Goal: Transaction & Acquisition: Purchase product/service

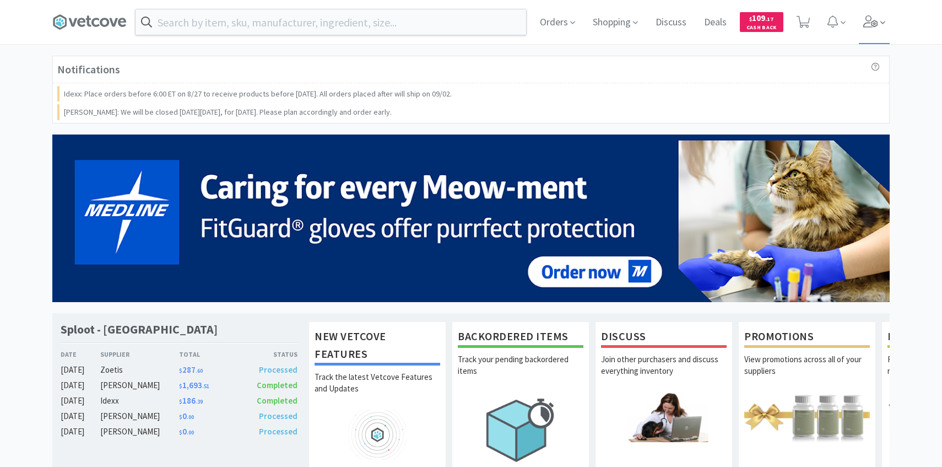
click at [878, 30] on span at bounding box center [874, 22] width 31 height 44
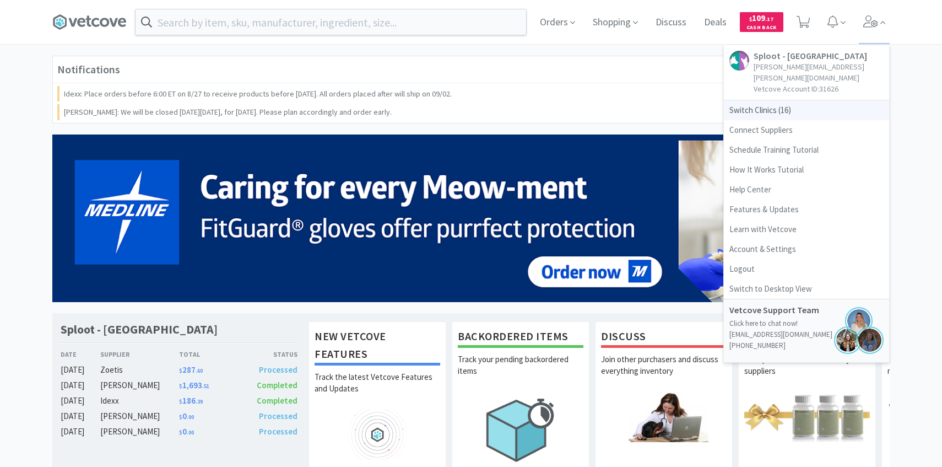
click at [777, 100] on span "Switch Clinics ( 16 )" at bounding box center [806, 110] width 165 height 20
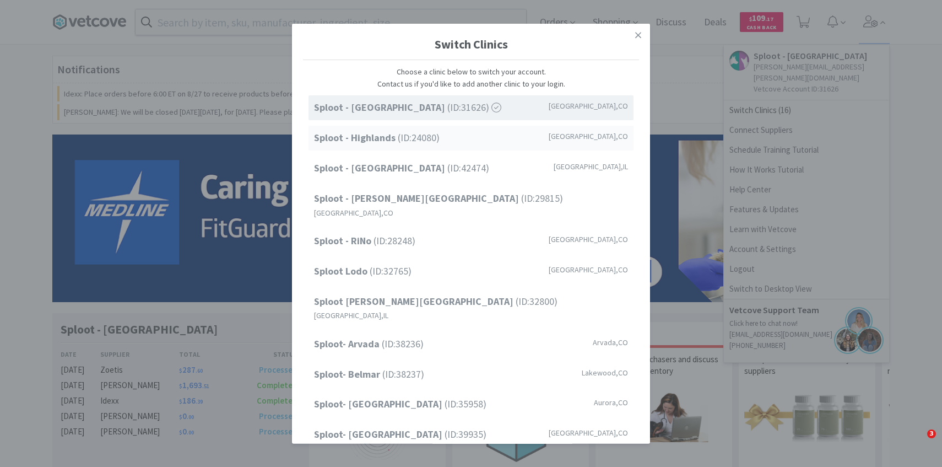
click at [535, 143] on div "Sploot - Highlands (ID: 24080 ) Denver , CO" at bounding box center [470, 138] width 325 height 25
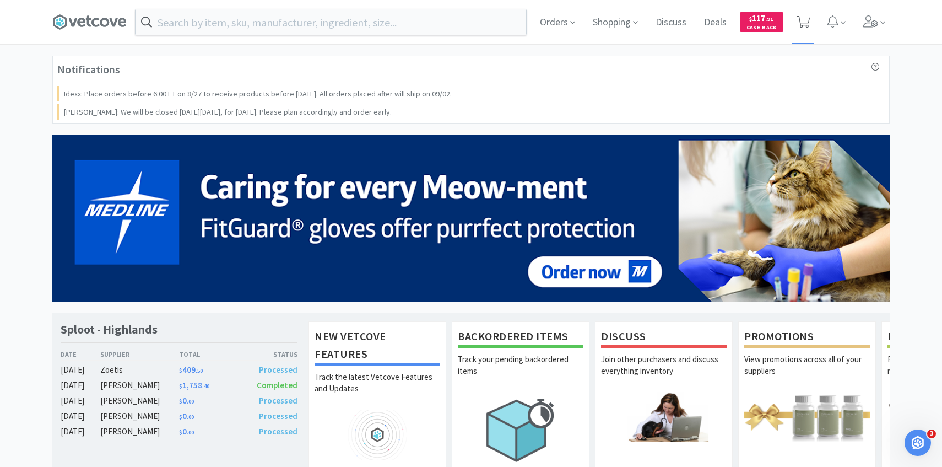
click at [809, 23] on icon at bounding box center [803, 22] width 14 height 12
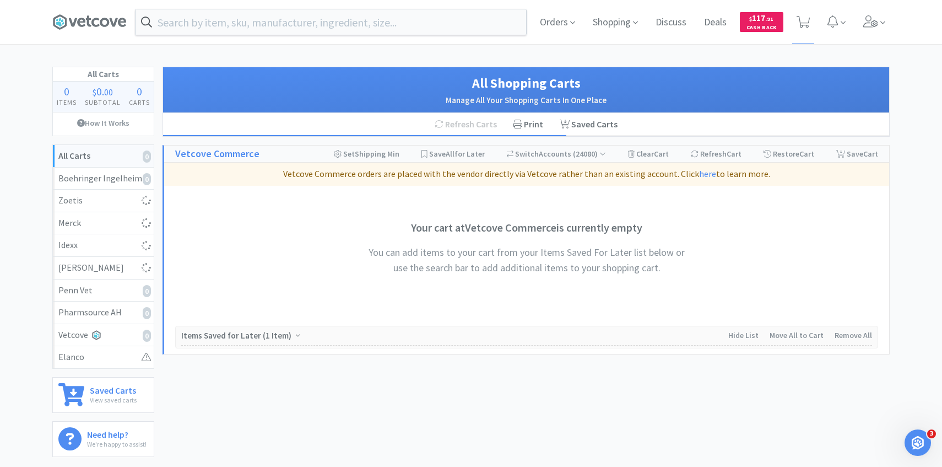
select select "2"
select select "3"
select select "1"
select select "2"
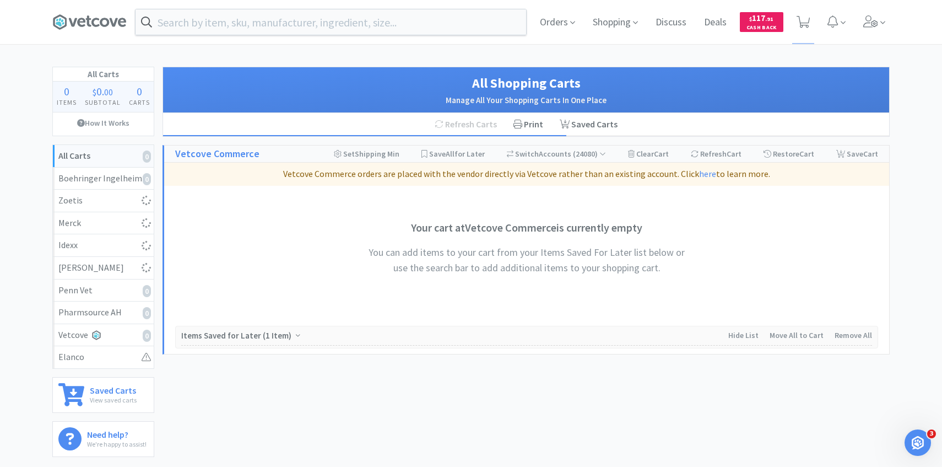
select select "2"
select select "1"
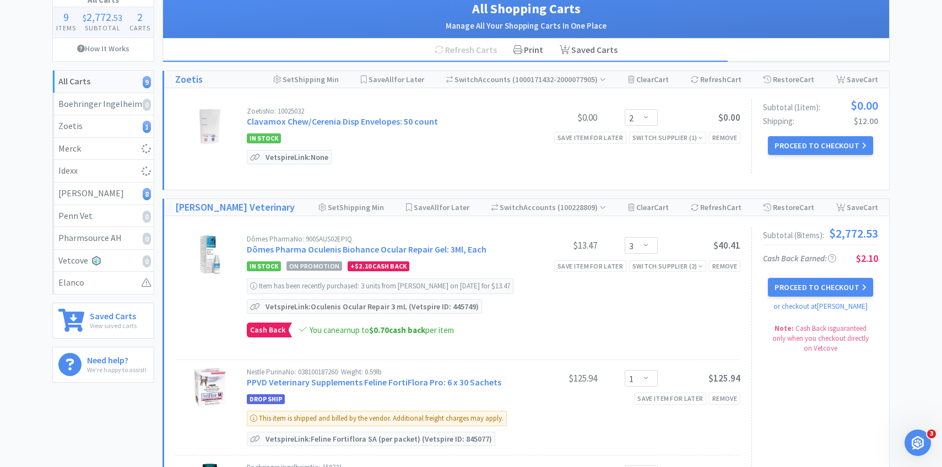
scroll to position [75, 0]
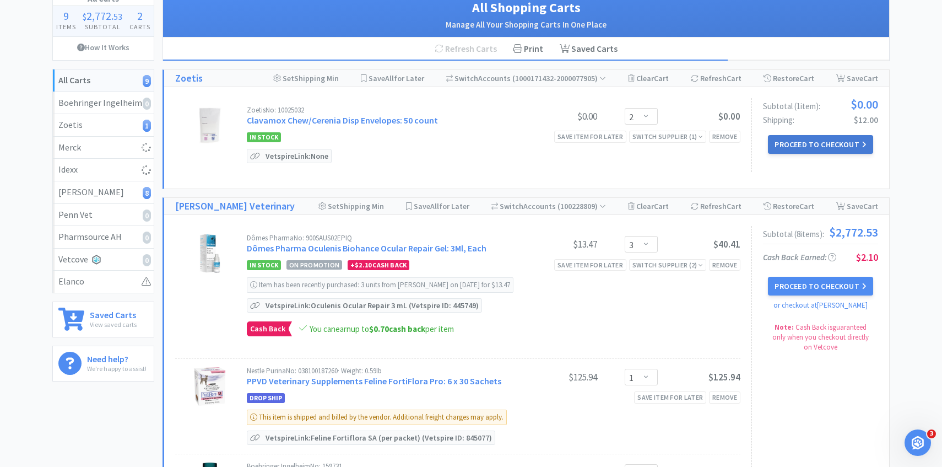
click at [794, 147] on button "Proceed to Checkout" at bounding box center [820, 144] width 105 height 19
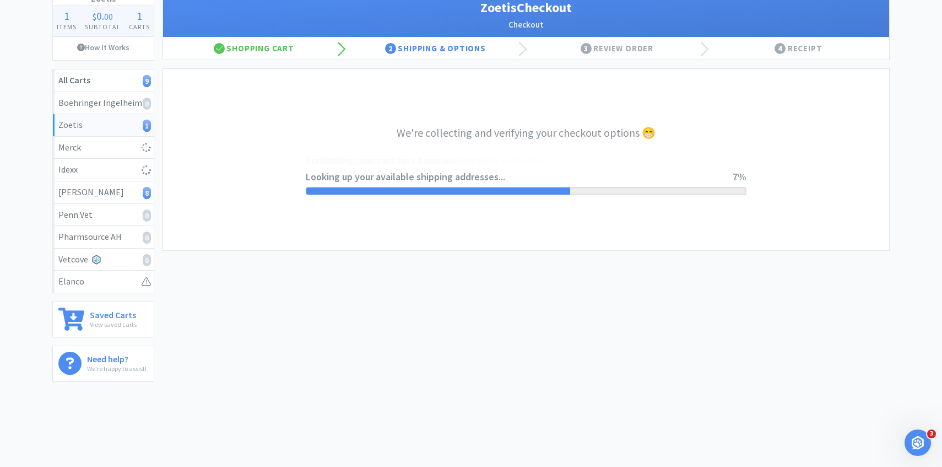
select select "invoice"
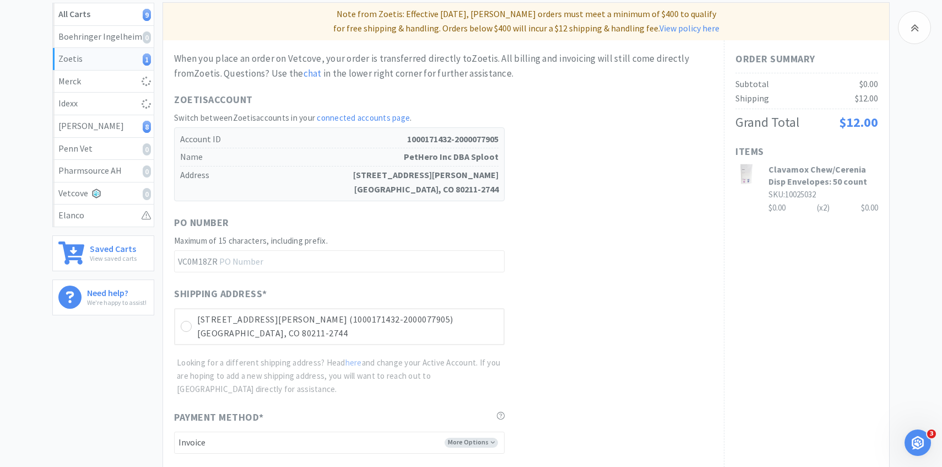
scroll to position [311, 0]
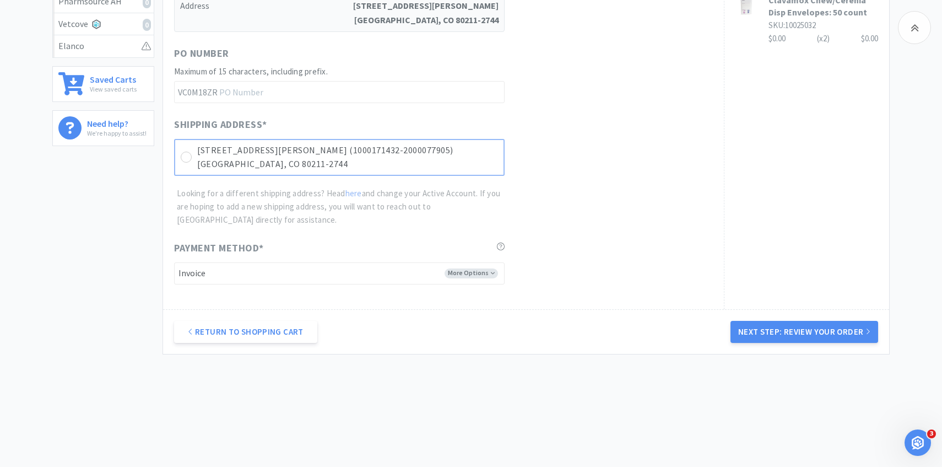
click at [470, 154] on p "[STREET_ADDRESS][PERSON_NAME] (1000171432-2000077905)" at bounding box center [347, 150] width 301 height 14
click at [768, 326] on button "Next Step: Review Your Order" at bounding box center [804, 332] width 148 height 22
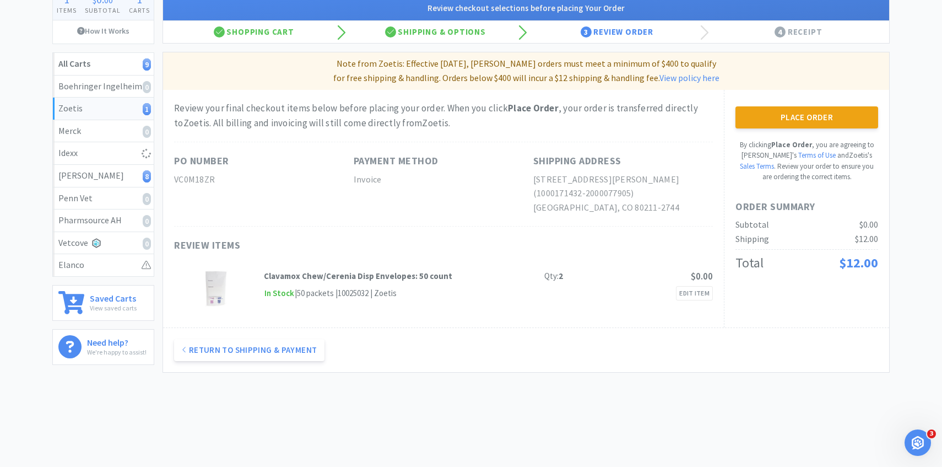
scroll to position [0, 0]
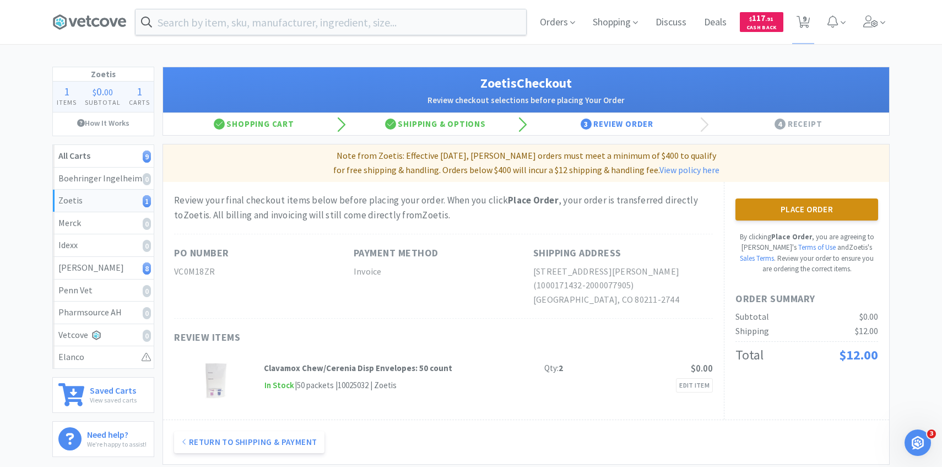
click at [826, 204] on button "Place Order" at bounding box center [806, 209] width 143 height 22
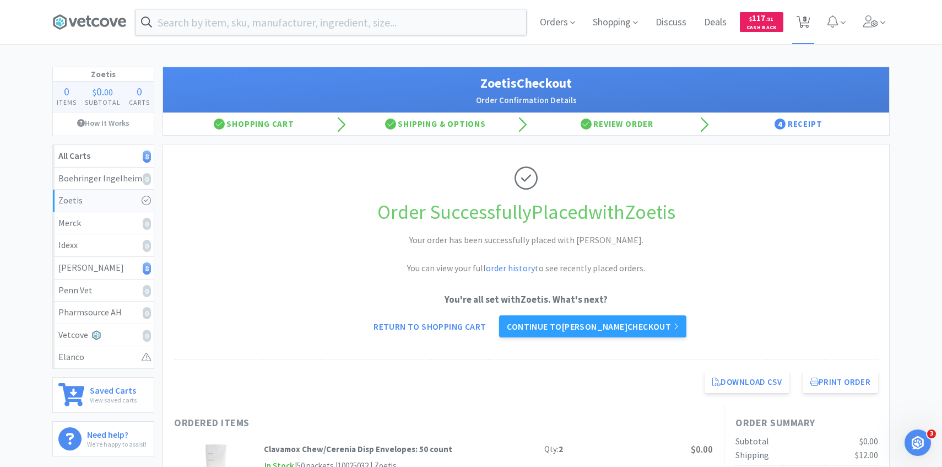
click at [805, 21] on span "8" at bounding box center [804, 19] width 4 height 44
select select "3"
select select "1"
select select "2"
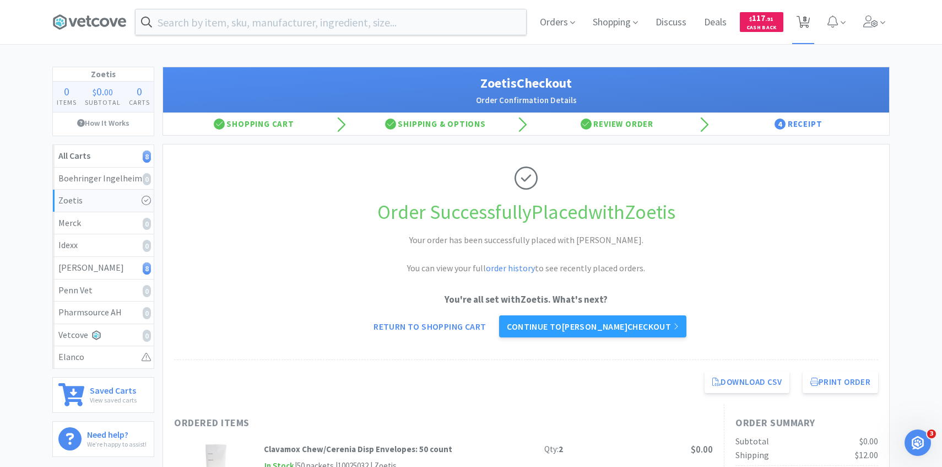
select select "2"
select select "1"
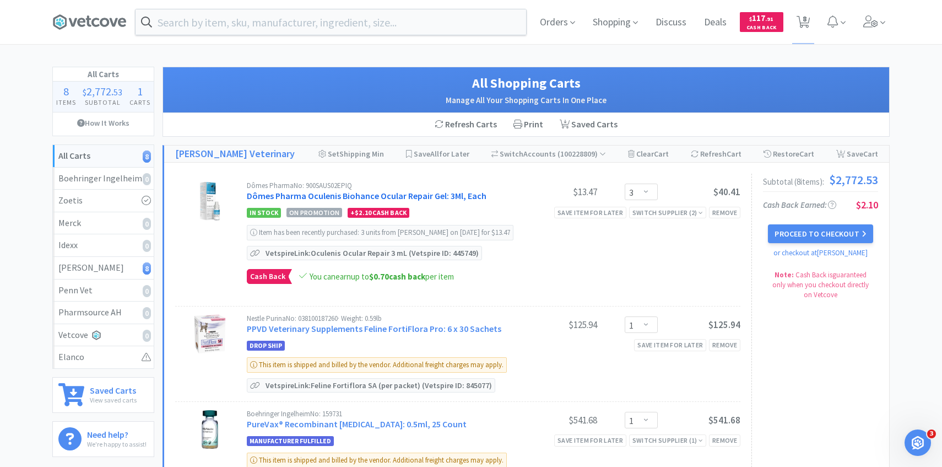
click at [302, 194] on link "Dômes Pharma Oculenis Biohance Ocular Repair Gel: 3Ml, Each" at bounding box center [367, 195] width 240 height 11
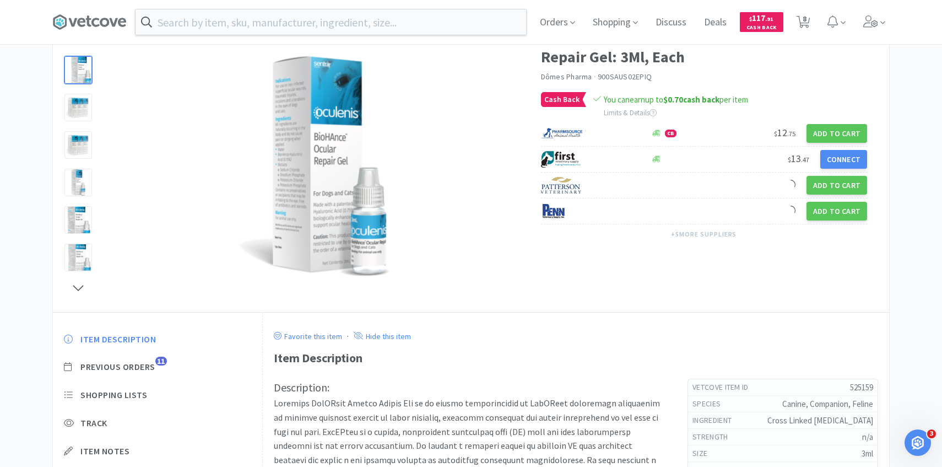
scroll to position [100, 0]
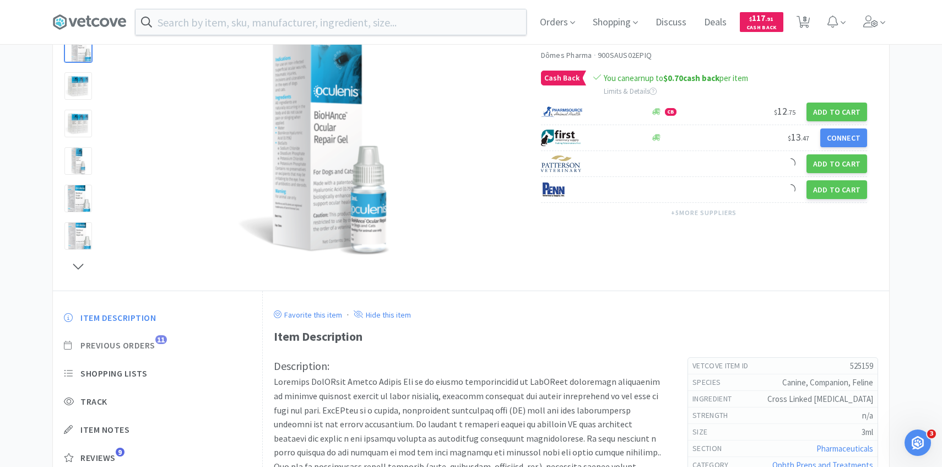
click at [148, 344] on span "Previous Orders" at bounding box center [117, 345] width 75 height 12
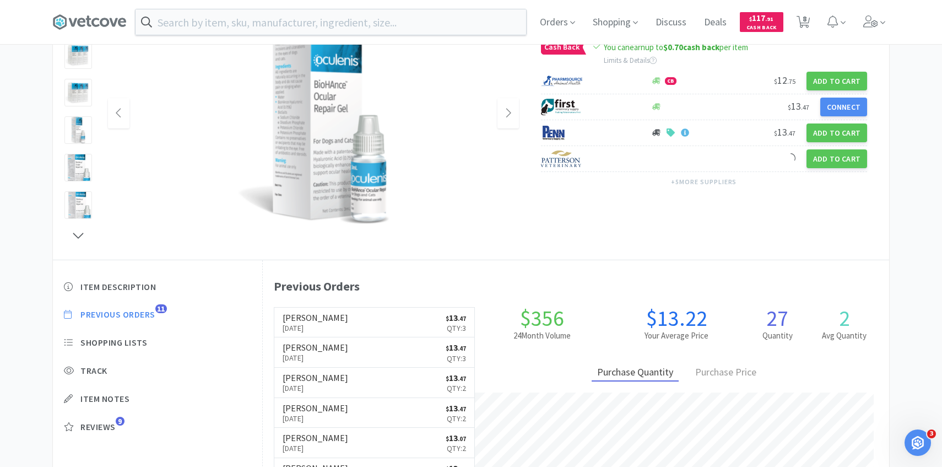
scroll to position [302, 626]
click at [414, 334] on link "[PERSON_NAME] [DATE] $ 13 . 47 Qty: 3" at bounding box center [374, 322] width 200 height 30
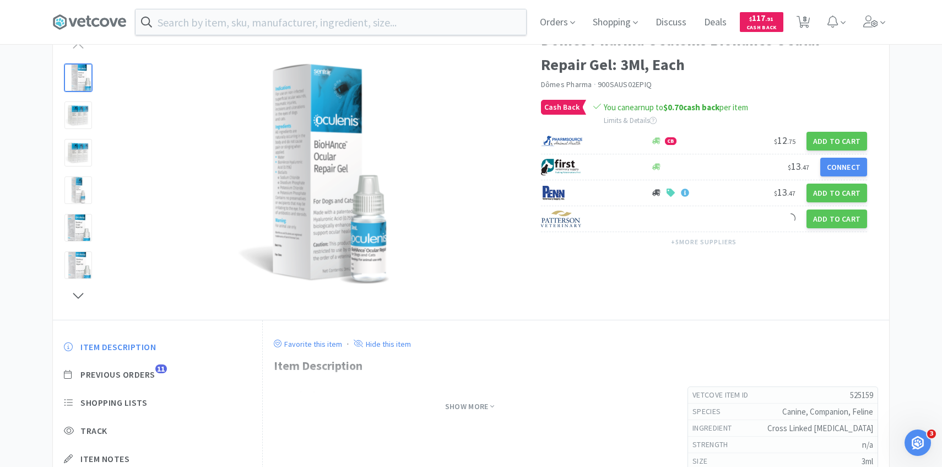
scroll to position [131, 0]
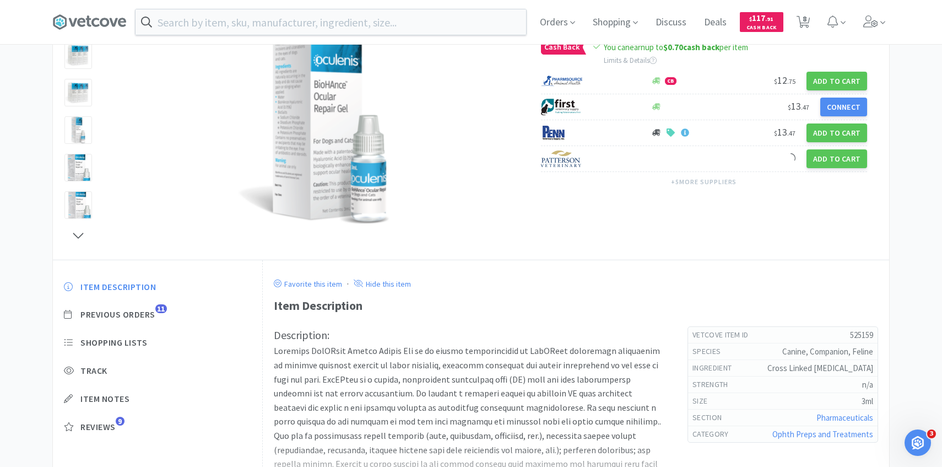
select select "3"
select select "1"
select select "2"
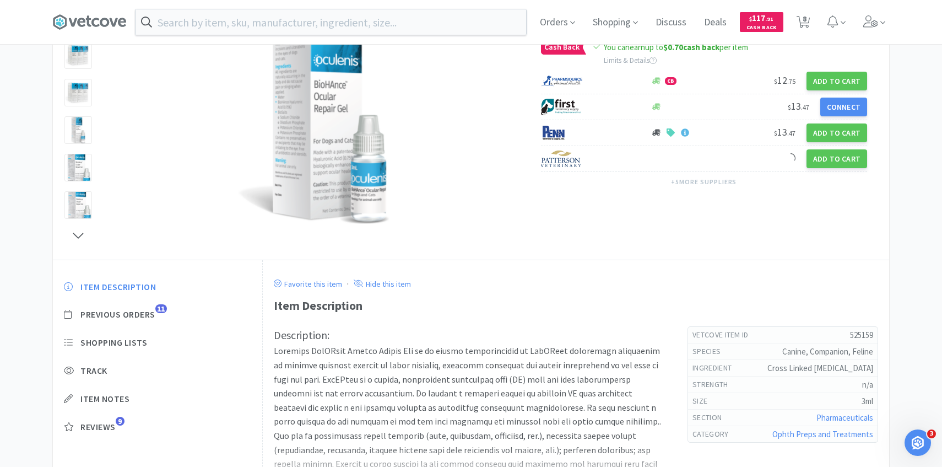
select select "2"
select select "1"
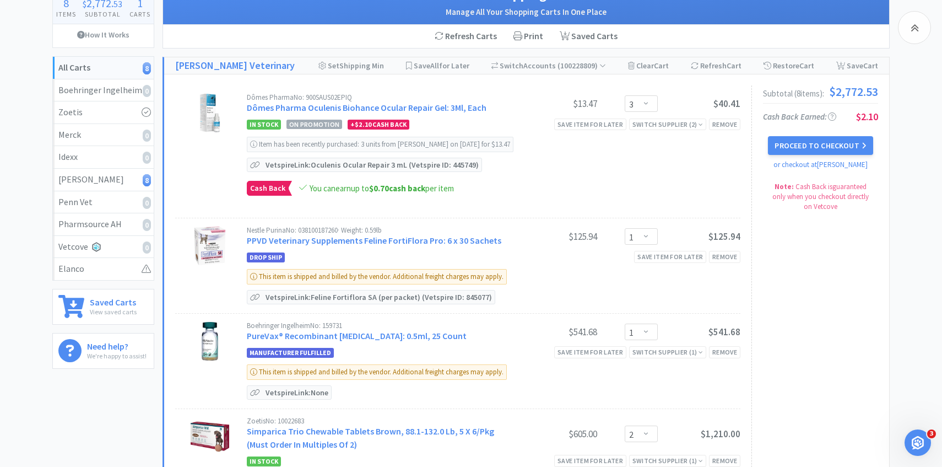
scroll to position [202, 0]
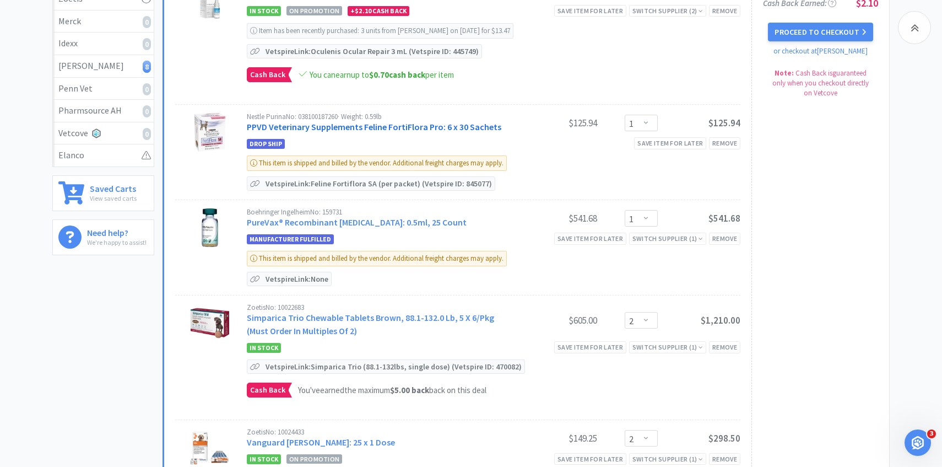
click at [355, 132] on div "Nestle Purina No: 038100187260 · Weight: 0.59lb PPVD Veterinary Supplements Fel…" at bounding box center [381, 123] width 268 height 20
click at [326, 132] on link "PPVD Veterinary Supplements Feline FortiFlora Pro: 6 x 30 Sachets" at bounding box center [374, 126] width 254 height 11
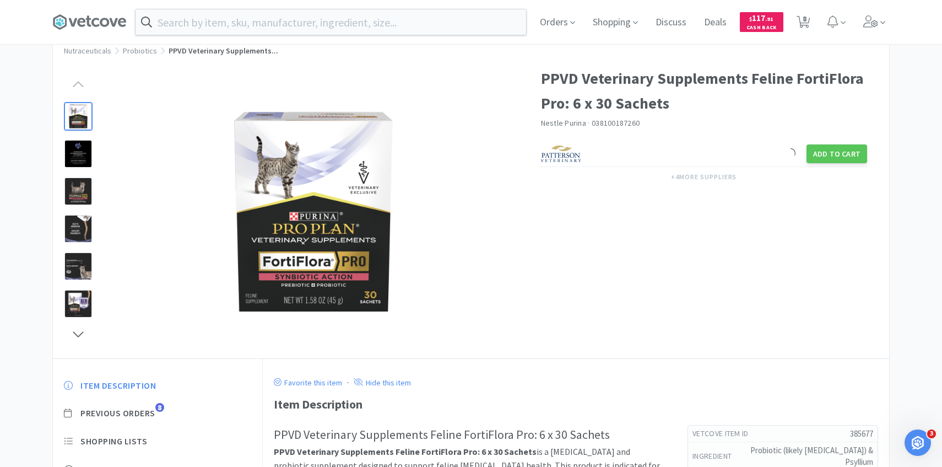
scroll to position [71, 0]
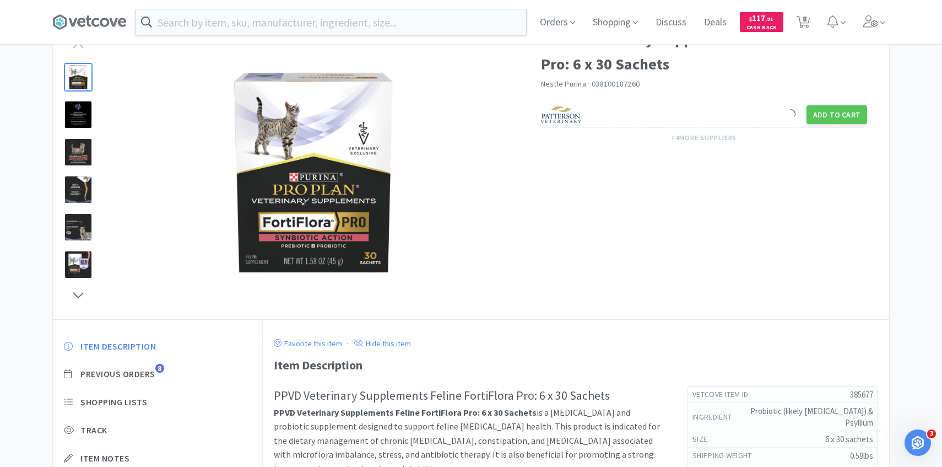
click at [134, 384] on div "Item Description Previous Orders 8 Shopping Lists Track Item Notes Reviews 15" at bounding box center [157, 424] width 209 height 190
click at [134, 382] on div "Item Description Previous Orders 8 Shopping Lists Track Item Notes Reviews 15" at bounding box center [157, 424] width 209 height 190
click at [134, 380] on div "Item Description Previous Orders 8 Shopping Lists Track Item Notes Reviews 15" at bounding box center [157, 424] width 209 height 190
click at [145, 372] on span "Previous Orders" at bounding box center [117, 374] width 75 height 12
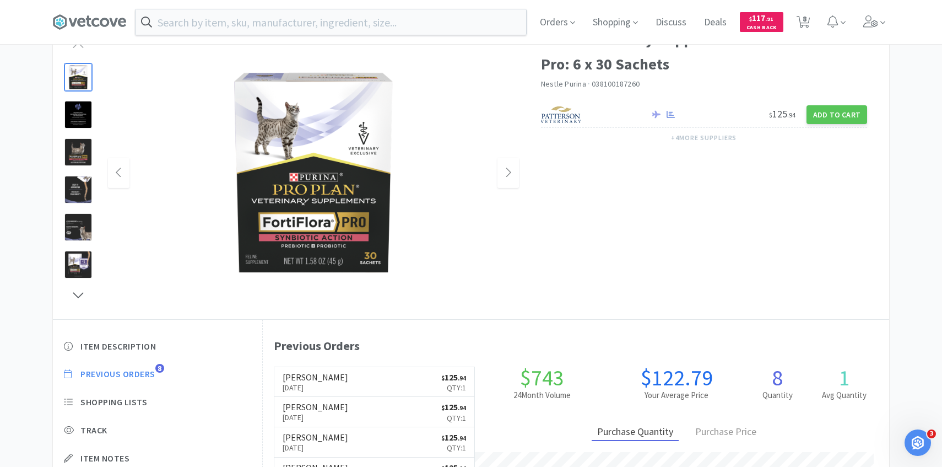
scroll to position [302, 626]
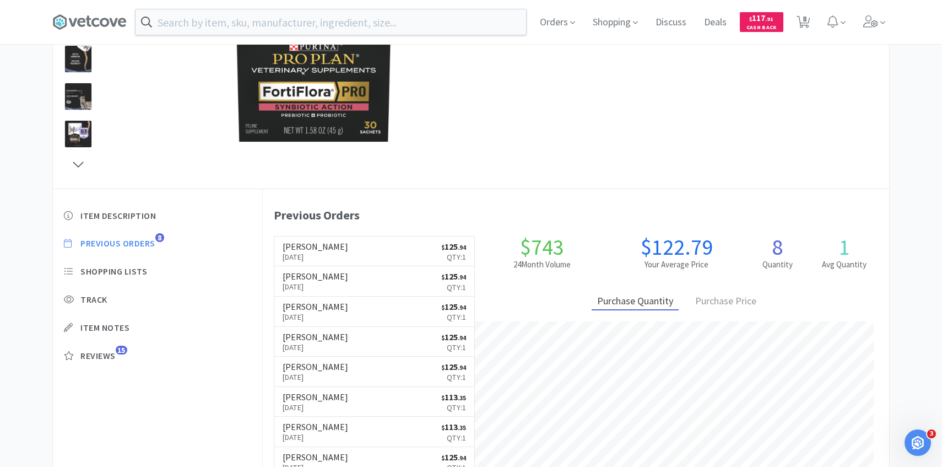
select select "3"
select select "1"
select select "2"
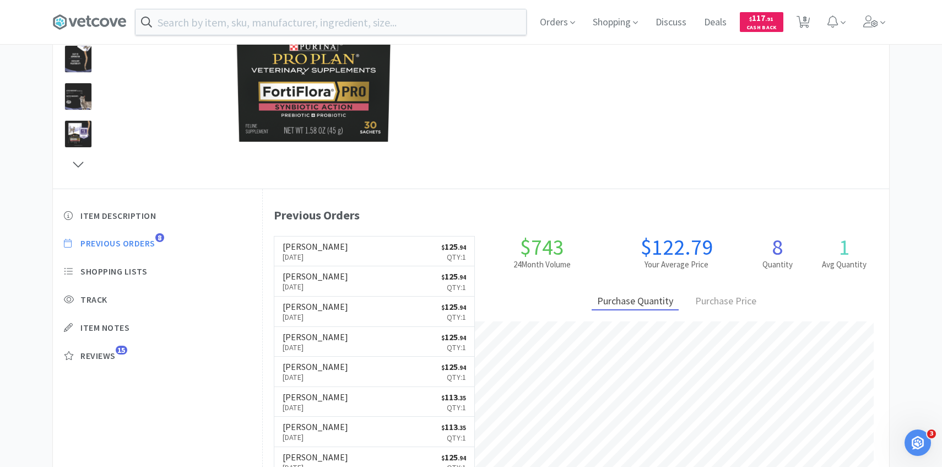
select select "2"
select select "1"
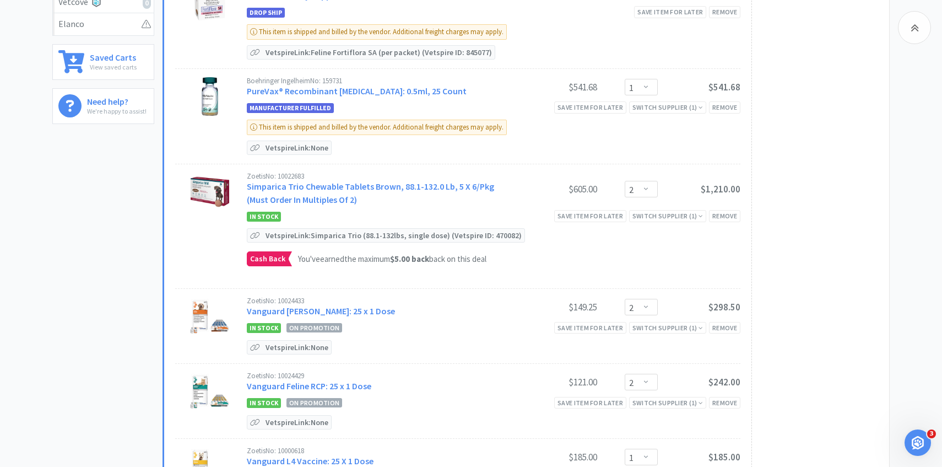
scroll to position [335, 0]
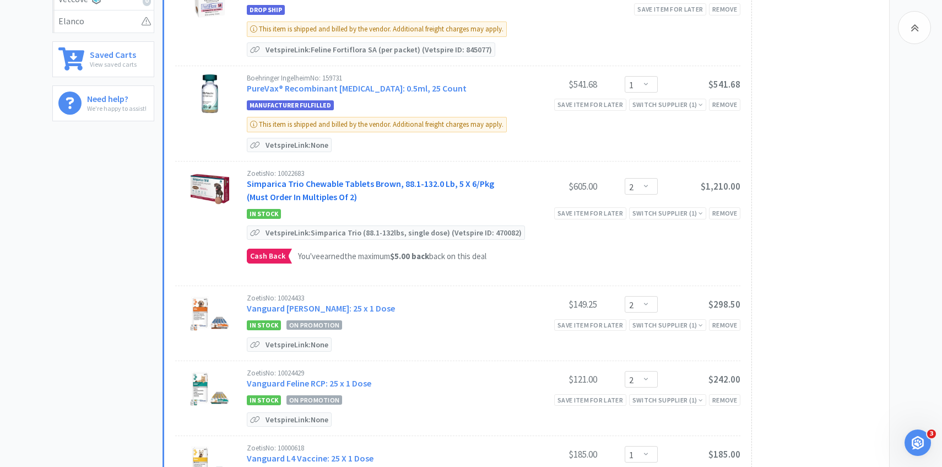
click at [367, 179] on link "Simparica Trio Chewable Tablets Brown, 88.1-132.0 Lb, 5 X 6/Pkg (Must Order In …" at bounding box center [370, 190] width 247 height 24
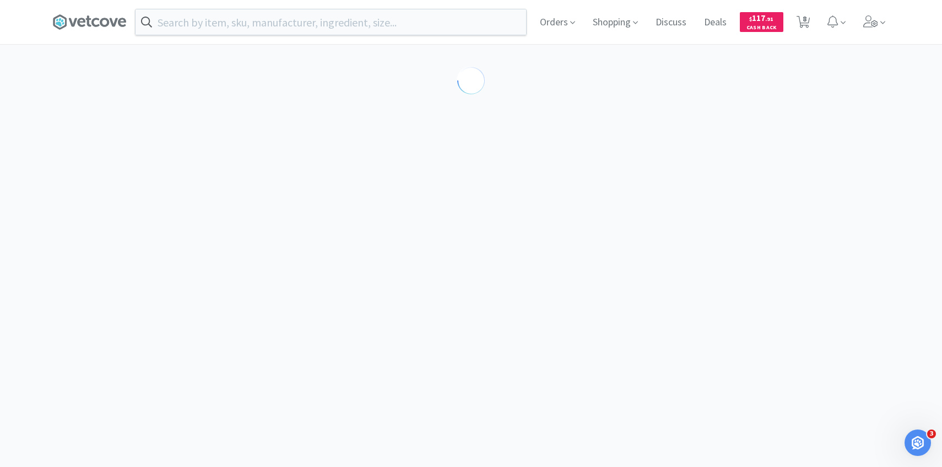
select select "371221"
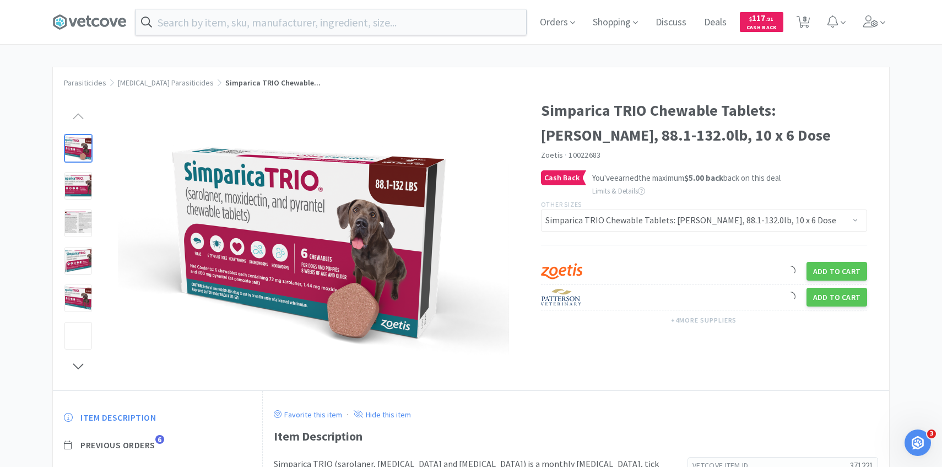
scroll to position [143, 0]
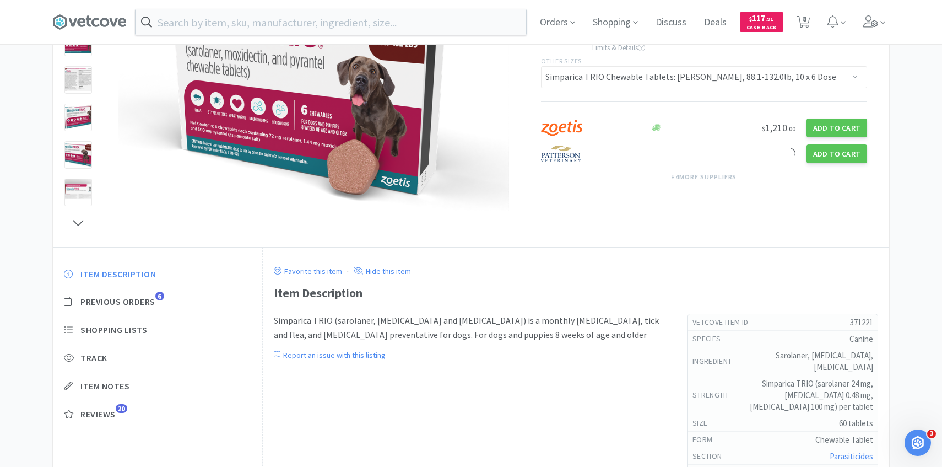
click at [145, 307] on div "Item Description Previous Orders 6 Shopping Lists Track Item Notes Reviews 20" at bounding box center [157, 352] width 209 height 190
click at [144, 301] on span "Previous Orders" at bounding box center [117, 302] width 75 height 12
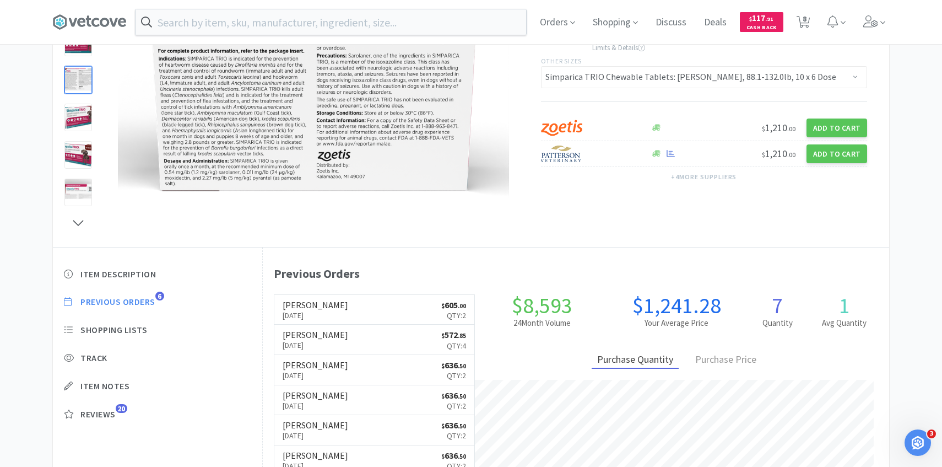
scroll to position [302, 626]
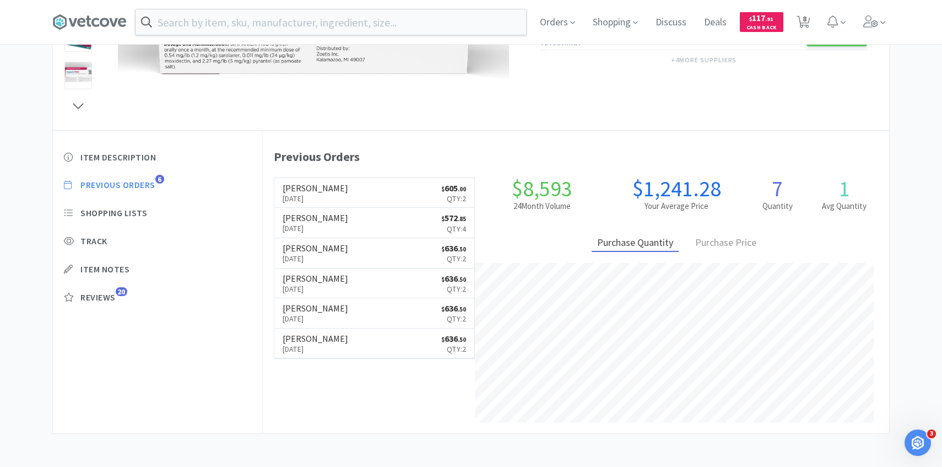
select select "3"
select select "1"
select select "2"
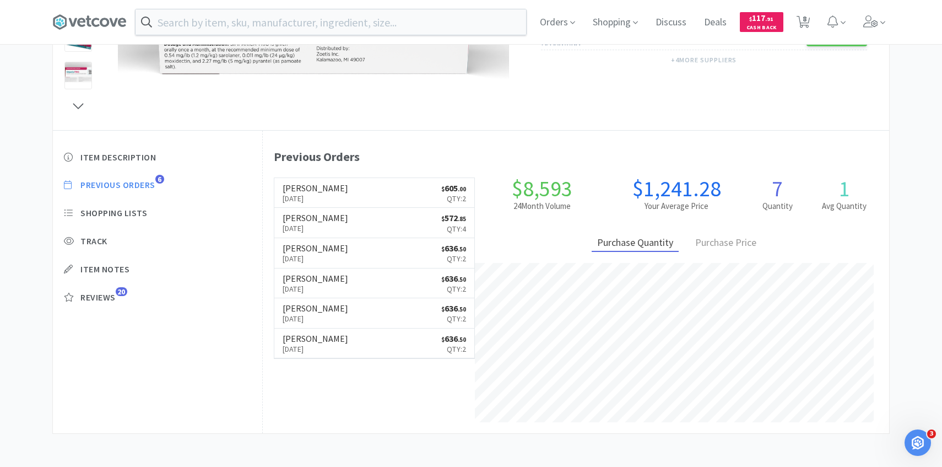
select select "2"
select select "1"
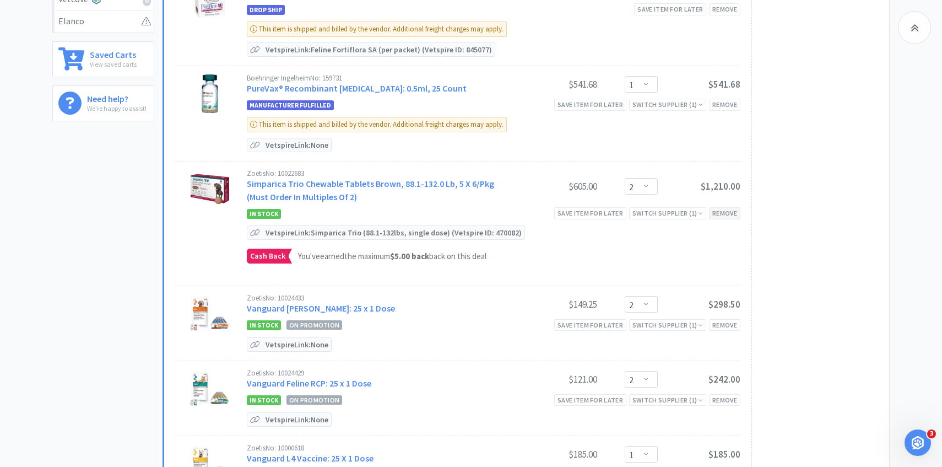
click at [714, 210] on div "Remove" at bounding box center [724, 213] width 31 height 12
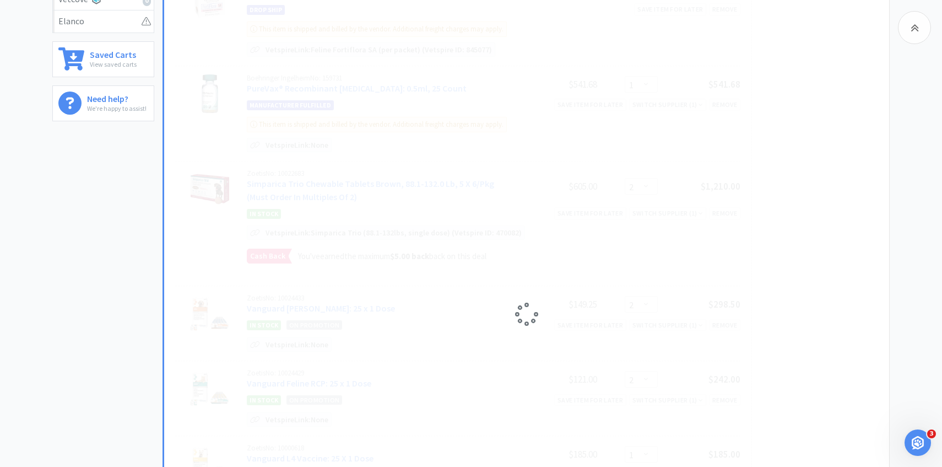
select select "1"
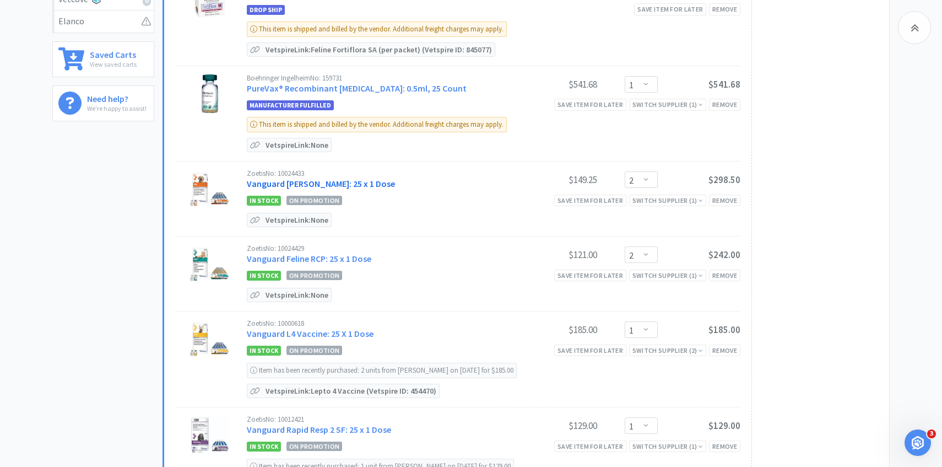
click at [264, 180] on link "Vanguard [PERSON_NAME]: 25 x 1 Dose" at bounding box center [321, 183] width 148 height 11
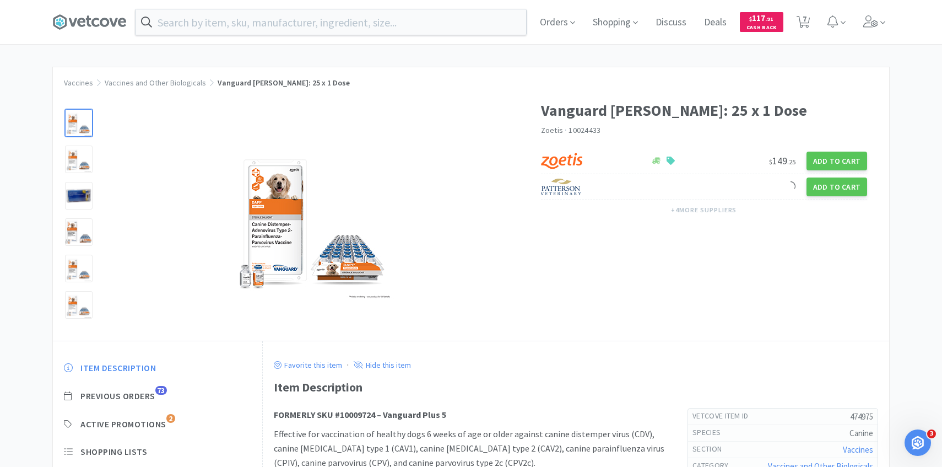
scroll to position [335, 0]
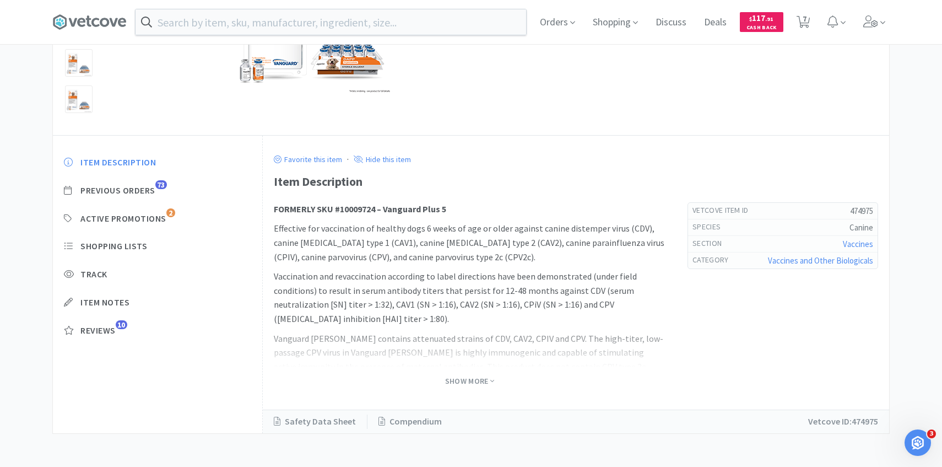
select select "3"
select select "1"
select select "2"
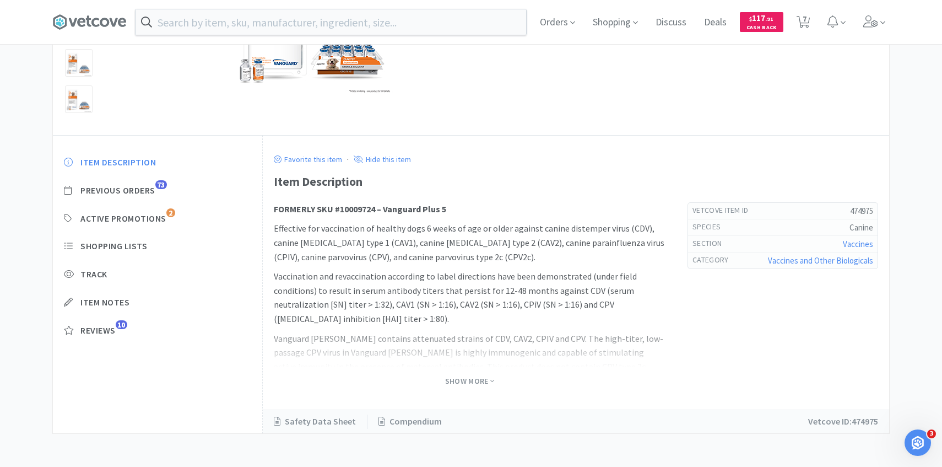
select select "1"
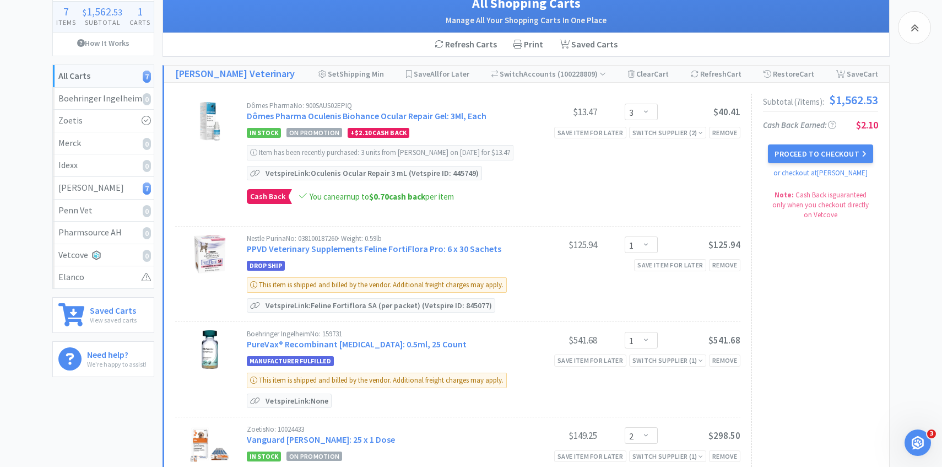
scroll to position [0, 0]
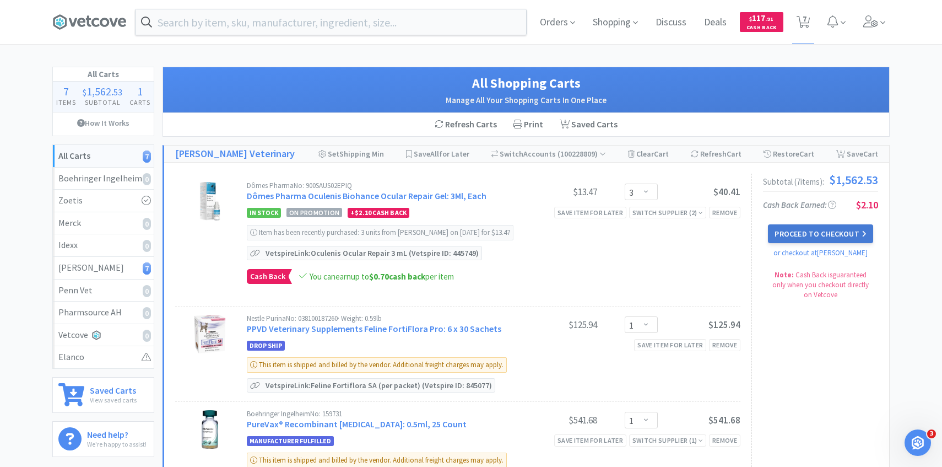
click at [831, 235] on button "Proceed to Checkout" at bounding box center [820, 233] width 105 height 19
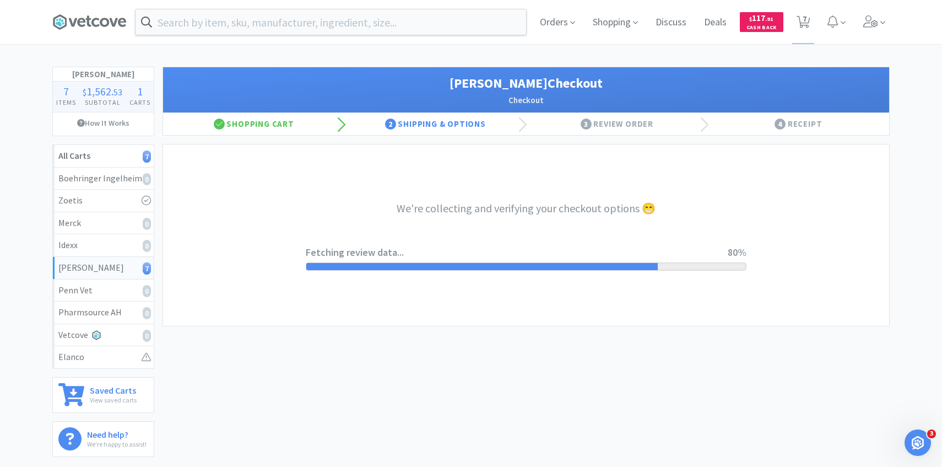
select select "1"
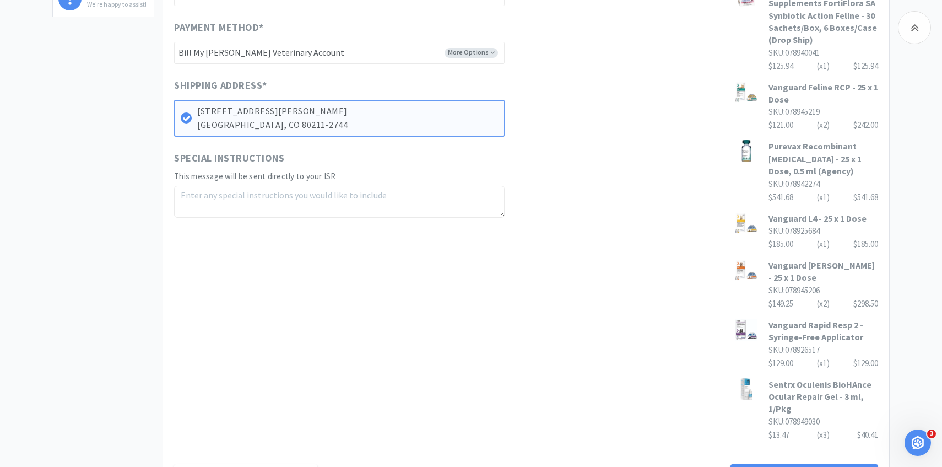
scroll to position [529, 0]
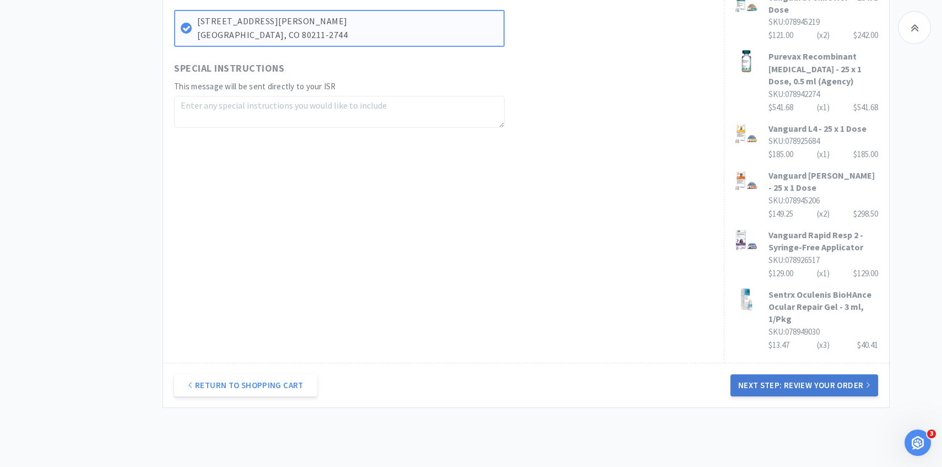
click at [793, 374] on button "Next Step: Review Your Order" at bounding box center [804, 385] width 148 height 22
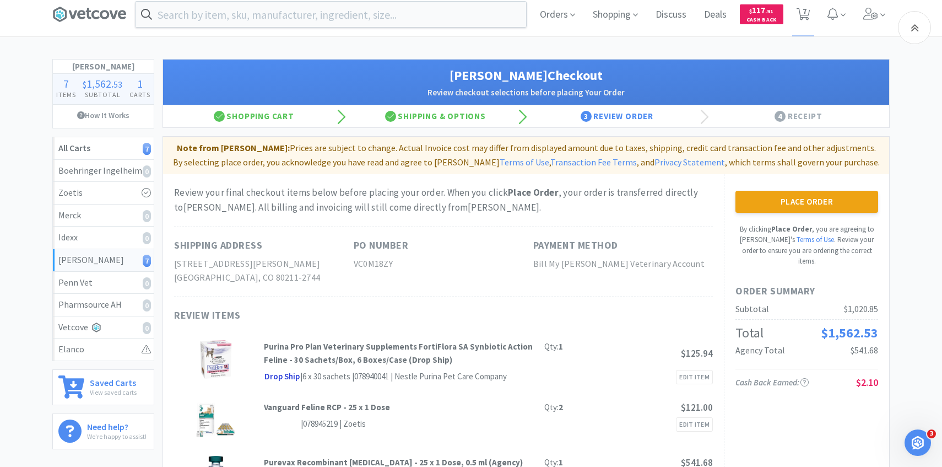
scroll to position [0, 0]
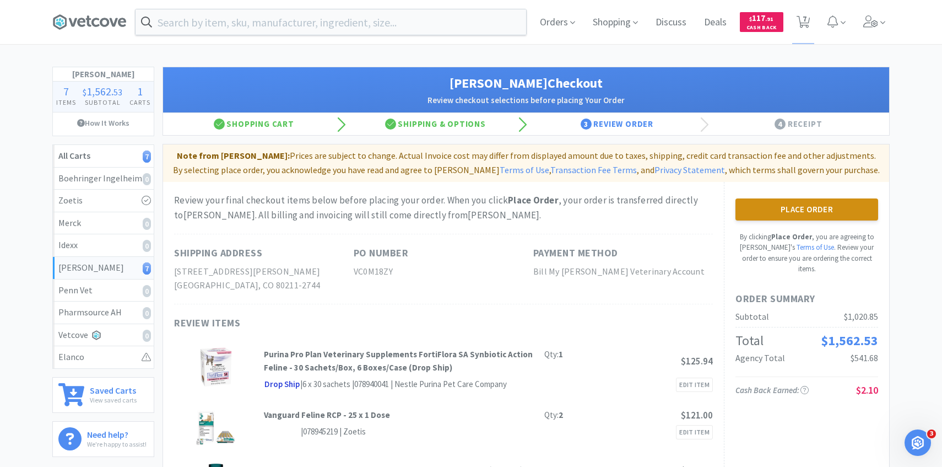
click at [766, 202] on button "Place Order" at bounding box center [806, 209] width 143 height 22
